Goal: Task Accomplishment & Management: Manage account settings

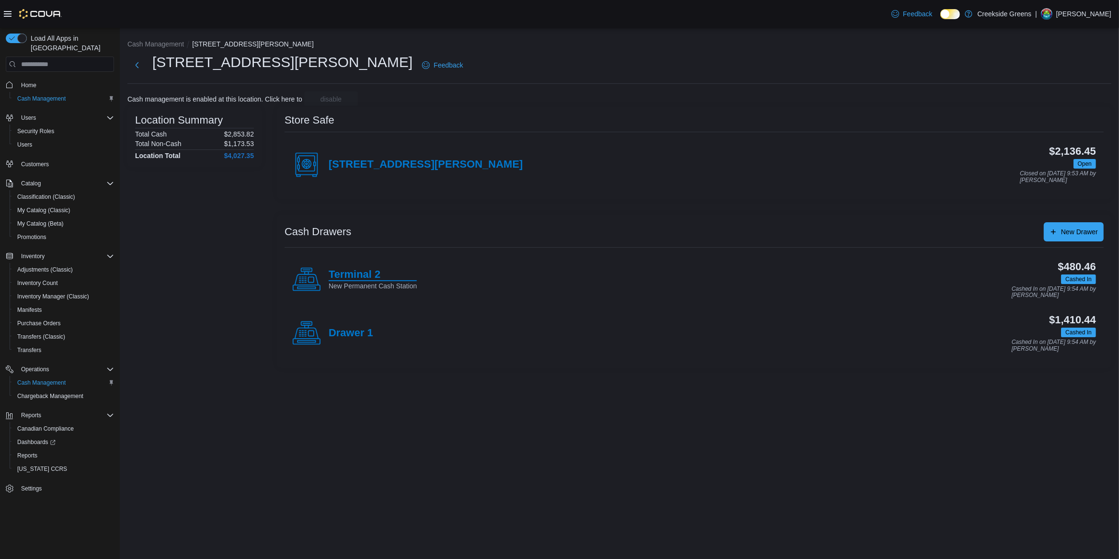
click at [342, 272] on h4 "Terminal 2" at bounding box center [373, 275] width 88 height 12
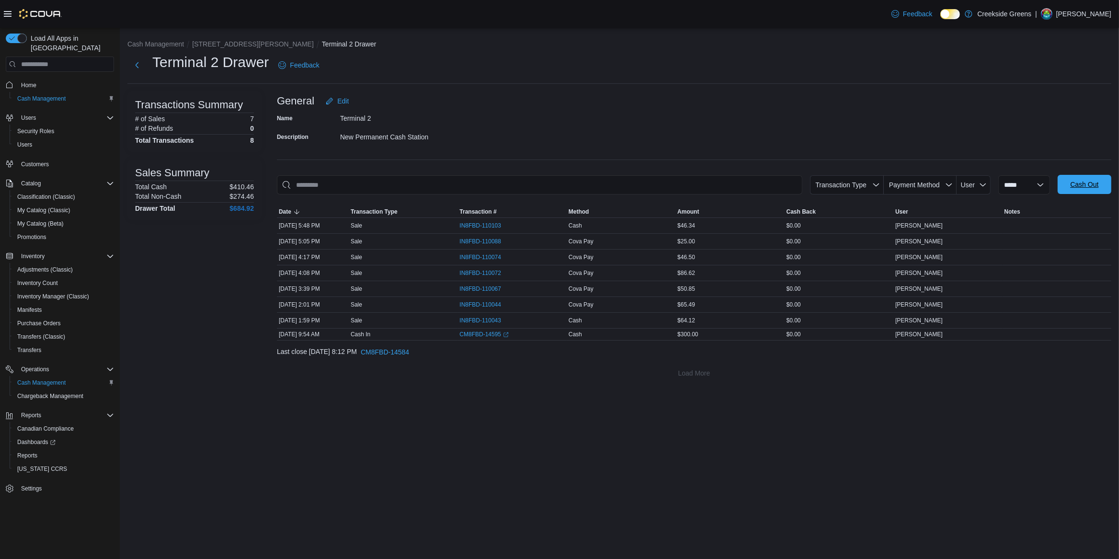
click at [1077, 186] on span "Cash Out" at bounding box center [1084, 185] width 28 height 10
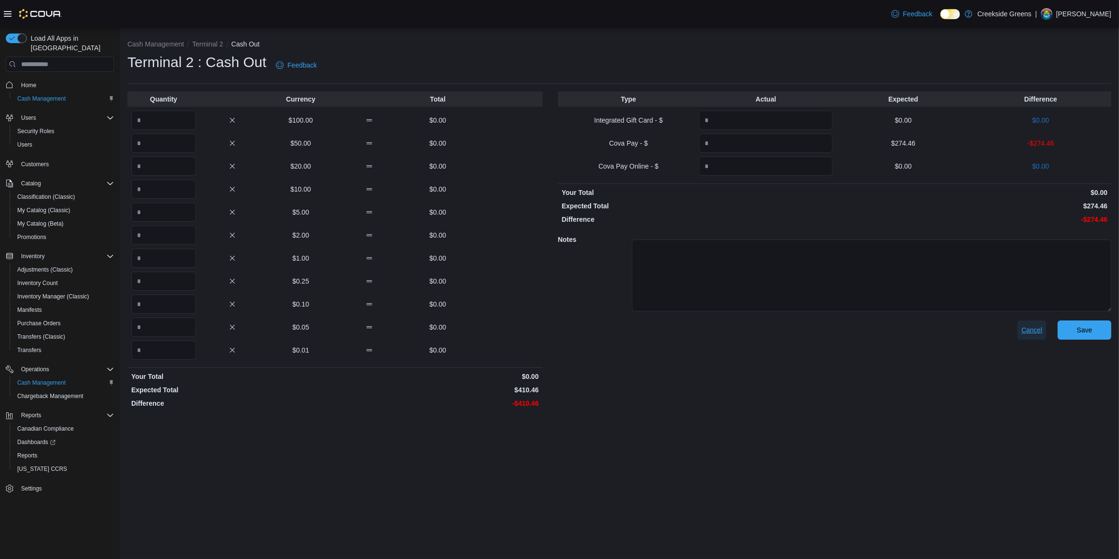
click at [1032, 330] on span "Cancel" at bounding box center [1031, 330] width 21 height 10
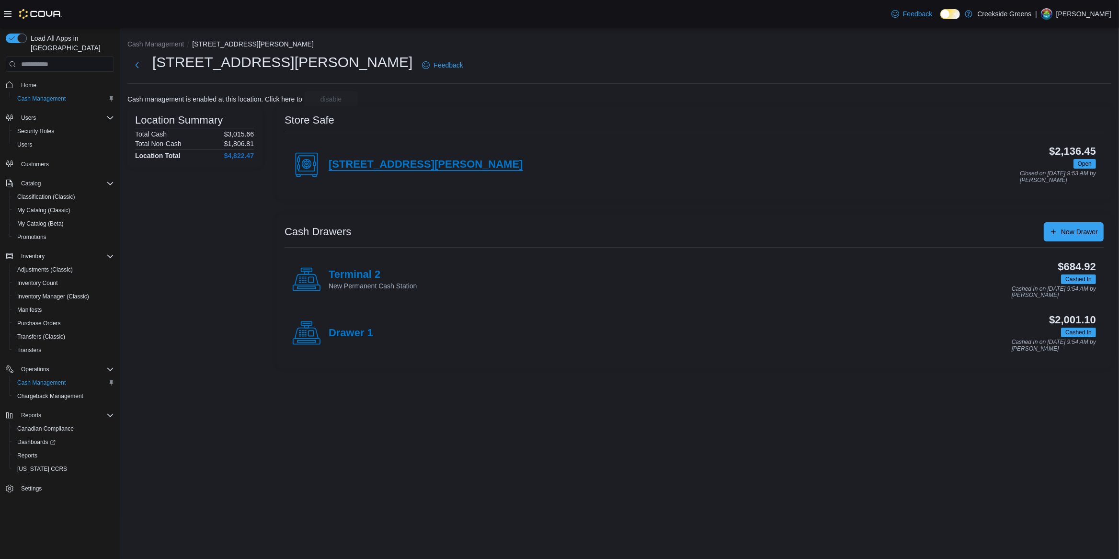
click at [372, 159] on h4 "[STREET_ADDRESS][PERSON_NAME]" at bounding box center [426, 165] width 194 height 12
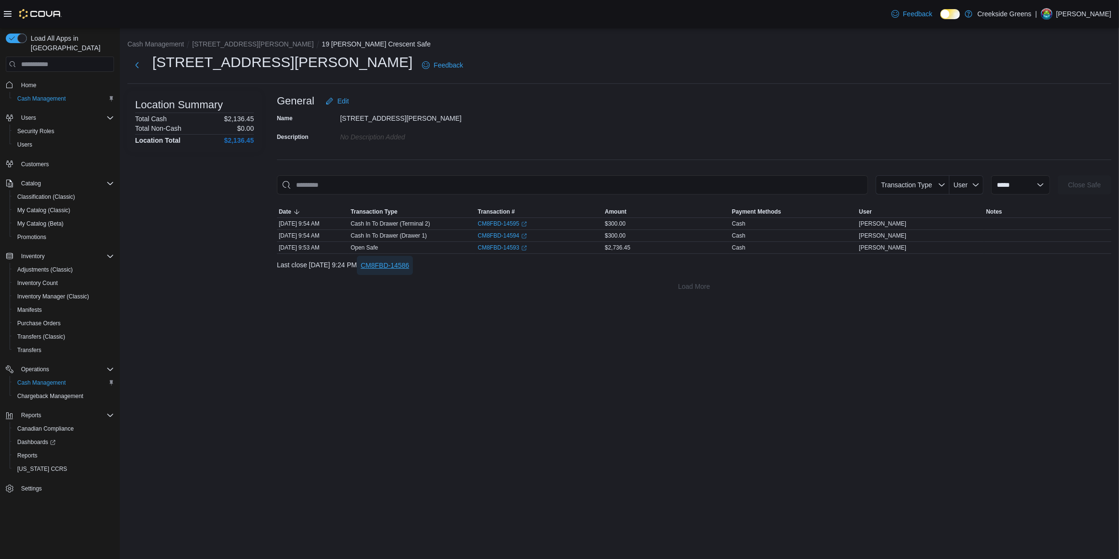
click at [409, 269] on span "CM8FBD-14586" at bounding box center [385, 266] width 48 height 10
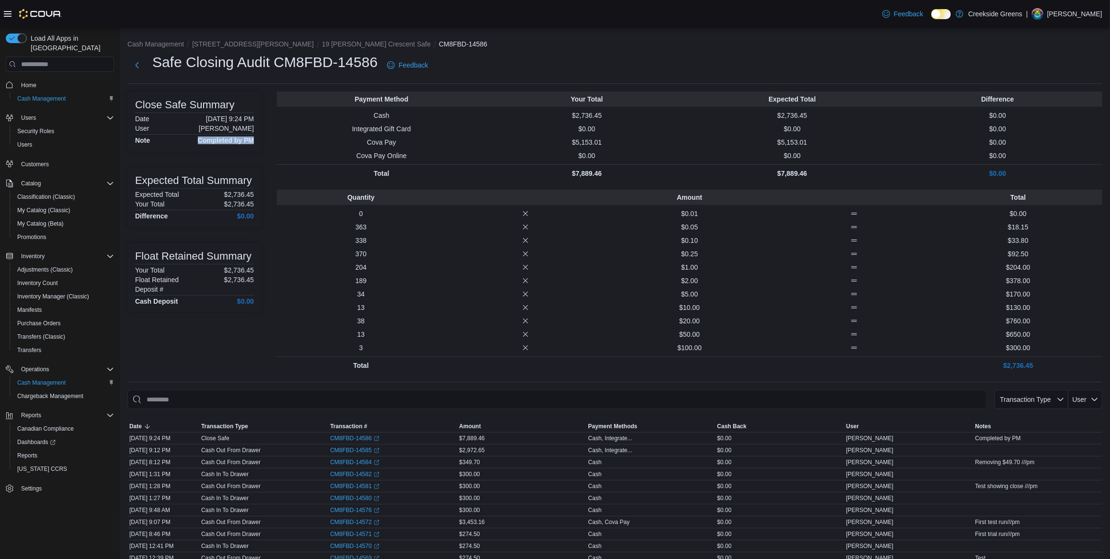
drag, startPoint x: 185, startPoint y: 142, endPoint x: 234, endPoint y: 147, distance: 49.6
click at [234, 147] on div "Close Safe Summary Date [DATE] 9:24 PM User [PERSON_NAME] Note Completed by PM" at bounding box center [194, 121] width 134 height 60
click at [638, 258] on p "$0.25" at bounding box center [689, 254] width 160 height 10
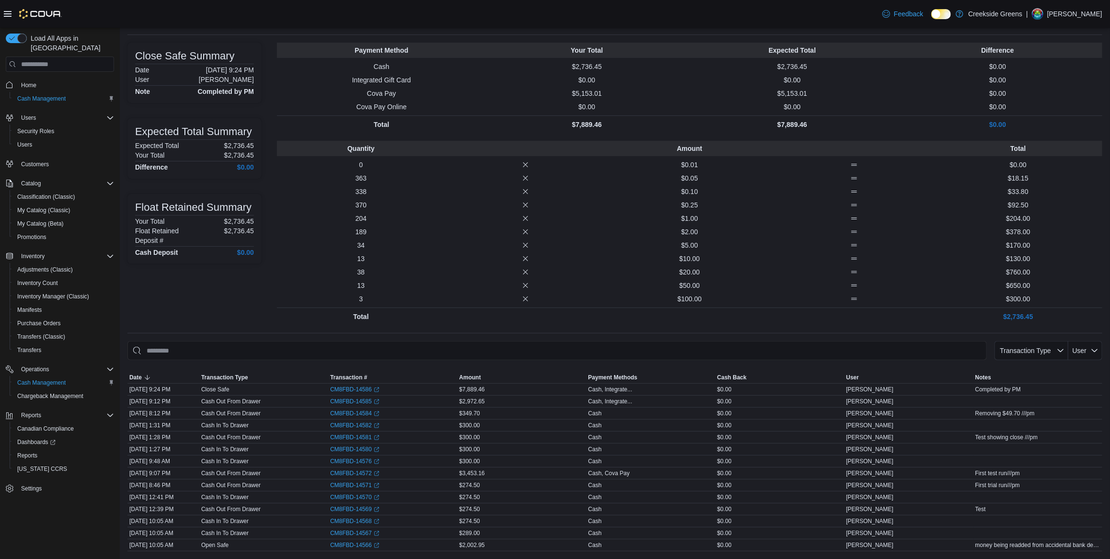
scroll to position [51, 0]
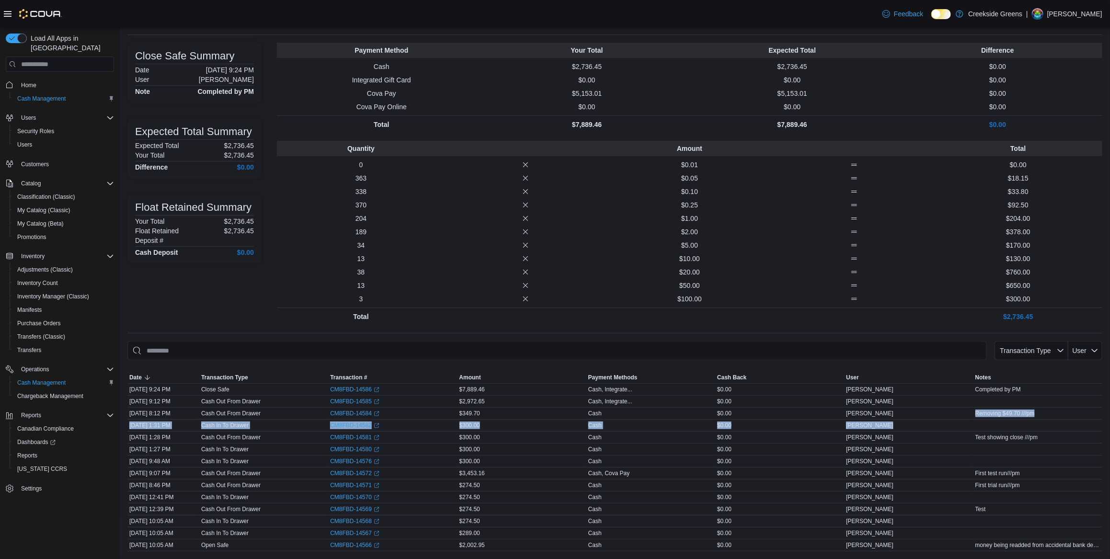
drag, startPoint x: 983, startPoint y: 414, endPoint x: 1047, endPoint y: 420, distance: 63.5
click at [1047, 420] on tbody "Date [DATE] 9:24 PM Transaction Type Close Safe Transaction # CM8FBD-14586 (ope…" at bounding box center [614, 468] width 975 height 168
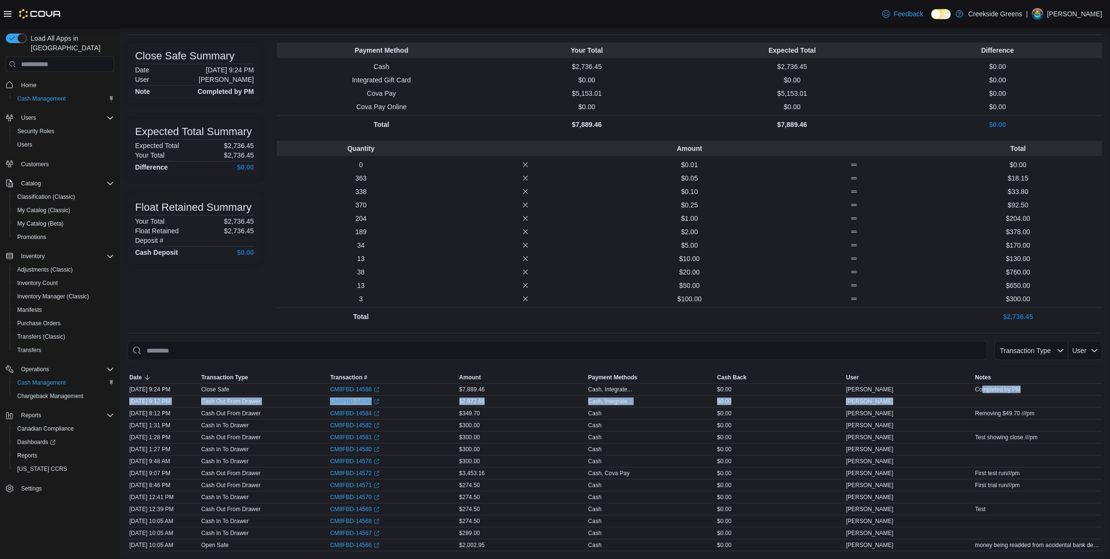
drag, startPoint x: 990, startPoint y: 390, endPoint x: 1029, endPoint y: 396, distance: 39.6
click at [1029, 396] on tbody "Date [DATE] 9:24 PM Transaction Type Close Safe Transaction # CM8FBD-14586 (ope…" at bounding box center [614, 468] width 975 height 168
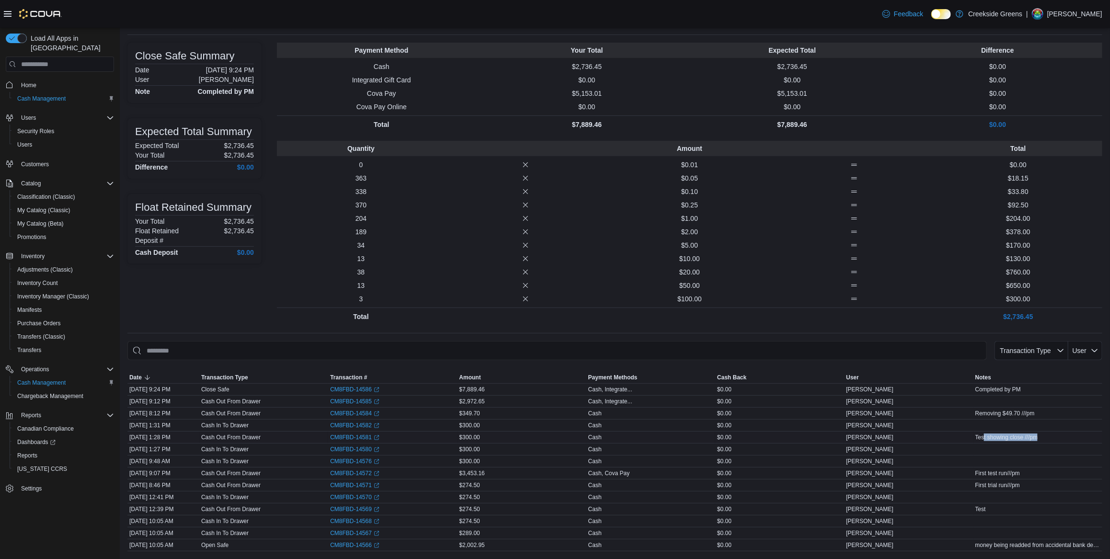
drag, startPoint x: 992, startPoint y: 439, endPoint x: 1071, endPoint y: 441, distance: 78.6
click at [1071, 441] on div "Test showing close ///pm" at bounding box center [1037, 437] width 129 height 11
drag, startPoint x: 984, startPoint y: 472, endPoint x: 1034, endPoint y: 475, distance: 49.9
click at [1034, 475] on div "First test run///pm" at bounding box center [1037, 473] width 129 height 11
drag, startPoint x: 989, startPoint y: 545, endPoint x: 1084, endPoint y: 545, distance: 94.8
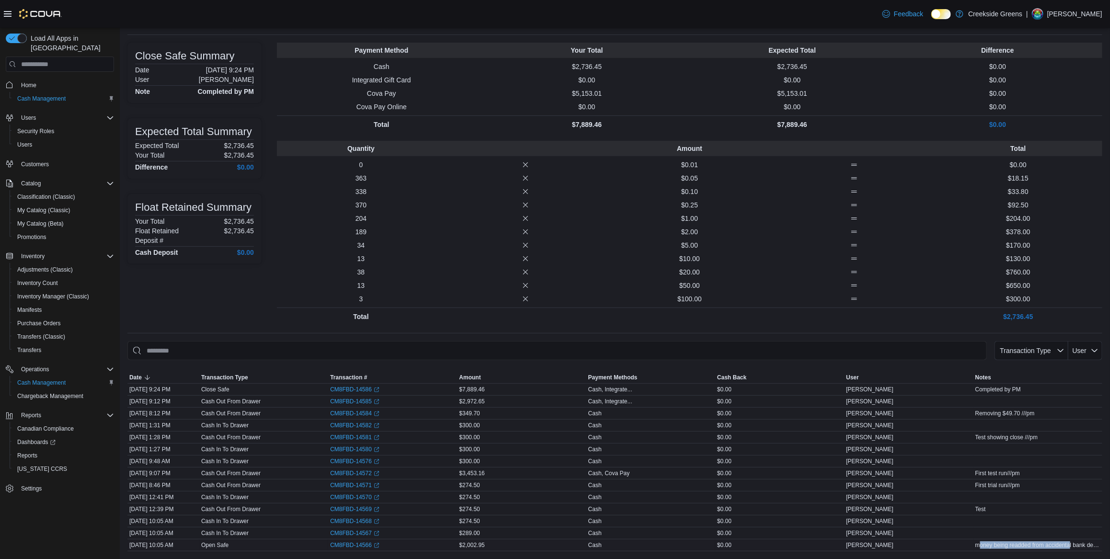
click at [1084, 545] on span "money being readded from accidental bank deposit" at bounding box center [1037, 545] width 125 height 8
click at [265, 348] on input "This is a search bar. As you type, the results lower in the page will automatic…" at bounding box center [556, 350] width 859 height 19
click at [219, 292] on div "Close Safe Summary Date [DATE] 9:24 PM User [PERSON_NAME] Note Completed by PM …" at bounding box center [194, 184] width 134 height 283
